Goal: Communication & Community: Share content

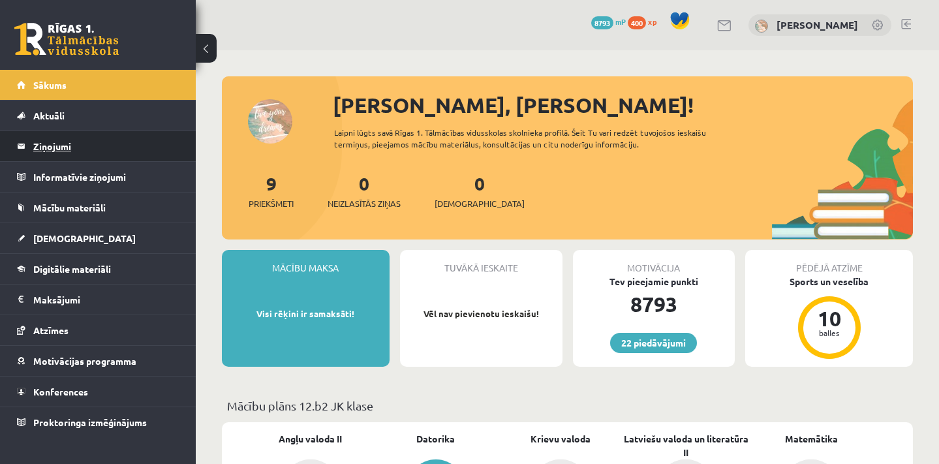
click at [82, 140] on legend "Ziņojumi 0" at bounding box center [106, 146] width 146 height 30
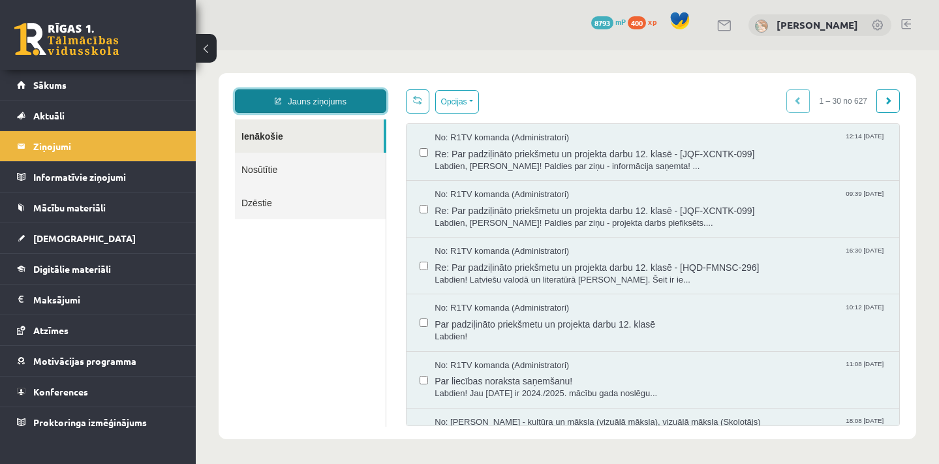
click at [326, 110] on link "Jauns ziņojums" at bounding box center [310, 100] width 151 height 23
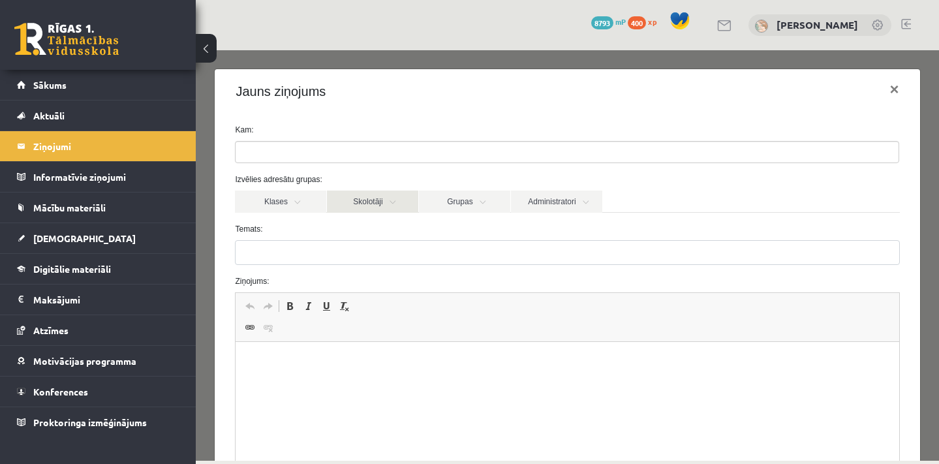
click at [395, 200] on link "Skolotāji" at bounding box center [372, 202] width 91 height 22
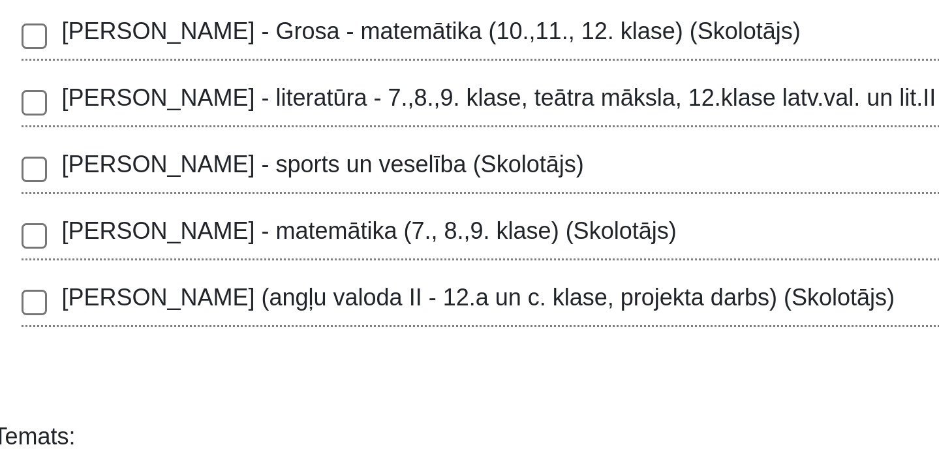
scroll to position [134, 0]
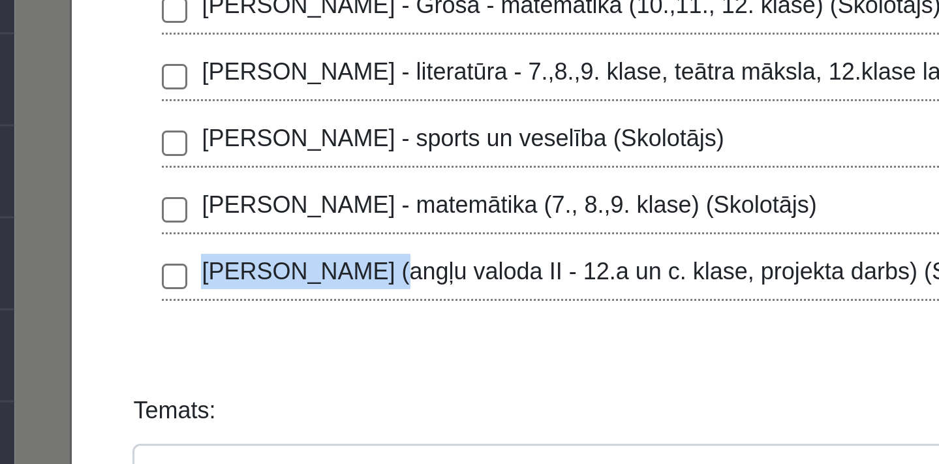
drag, startPoint x: 77, startPoint y: -233, endPoint x: 134, endPoint y: -231, distance: 57.5
copy label "[PERSON_NAME]"
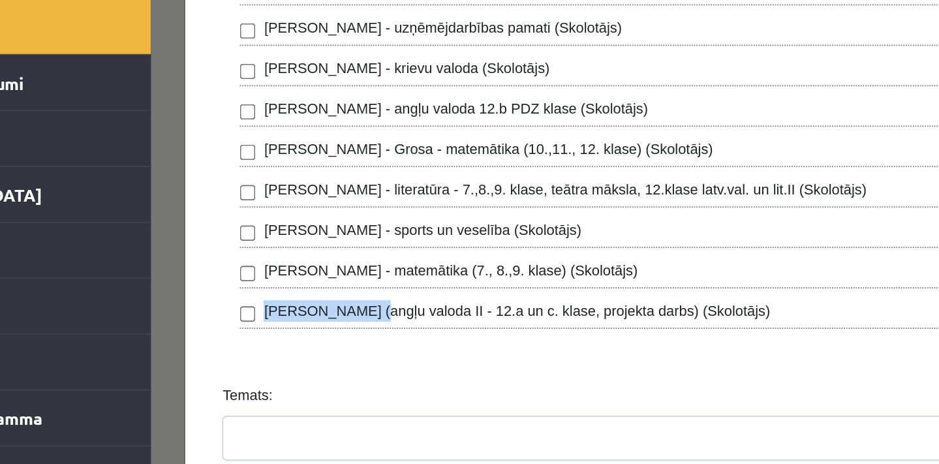
copy label "[PERSON_NAME]"
